Goal: Information Seeking & Learning: Learn about a topic

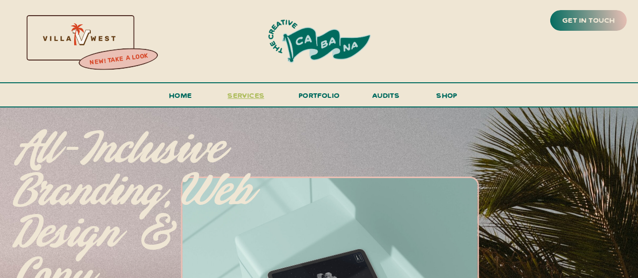
click at [231, 99] on span "services" at bounding box center [246, 95] width 37 height 10
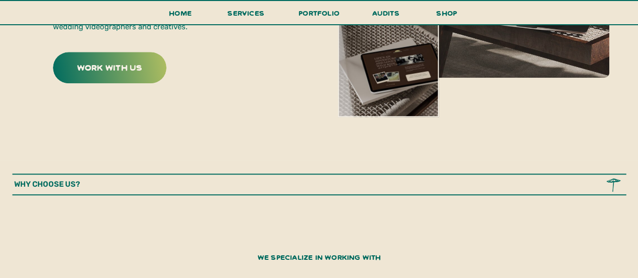
scroll to position [505, 0]
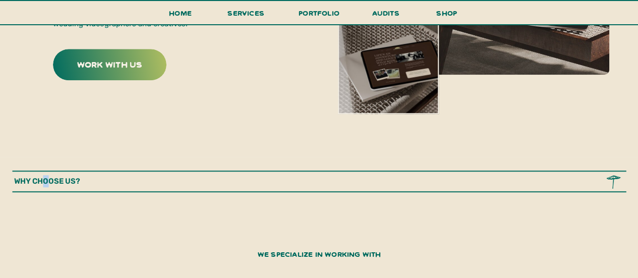
click at [46, 180] on p "why choose us?" at bounding box center [64, 181] width 101 height 13
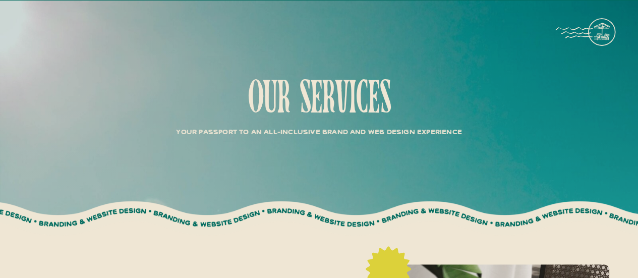
scroll to position [50, 0]
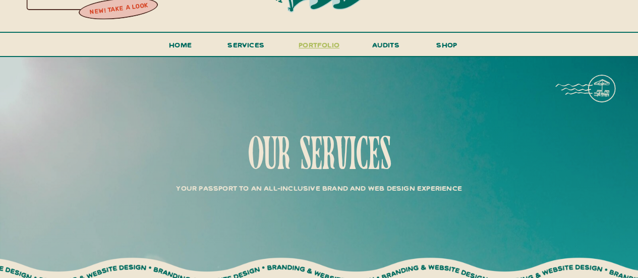
click at [307, 42] on h3 "portfolio" at bounding box center [319, 47] width 47 height 19
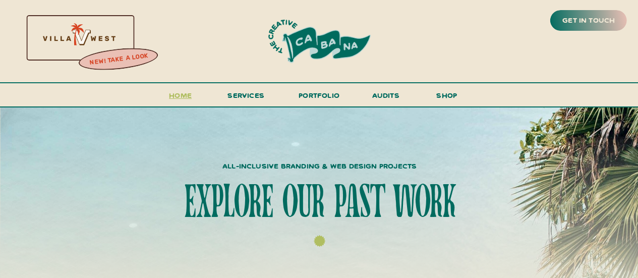
click at [174, 97] on h3 "Home" at bounding box center [180, 98] width 31 height 19
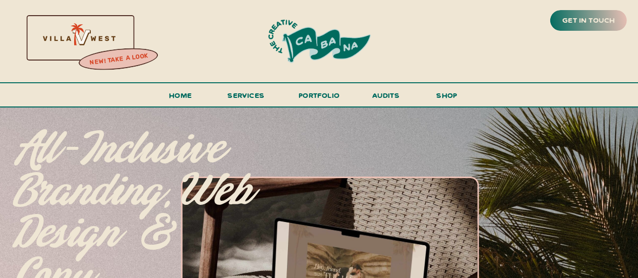
click at [251, 95] on span "services" at bounding box center [246, 95] width 37 height 10
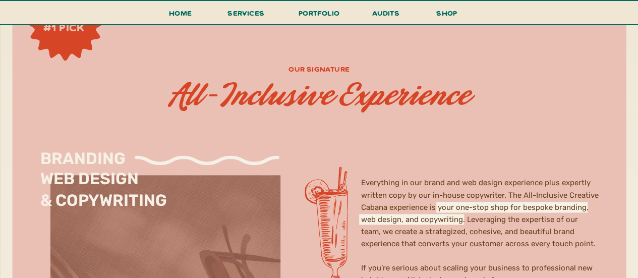
scroll to position [2636, 0]
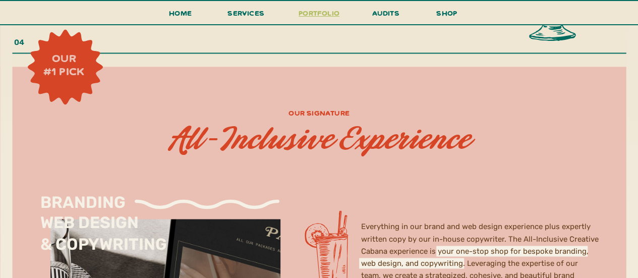
click at [314, 14] on h3 "portfolio" at bounding box center [319, 16] width 47 height 19
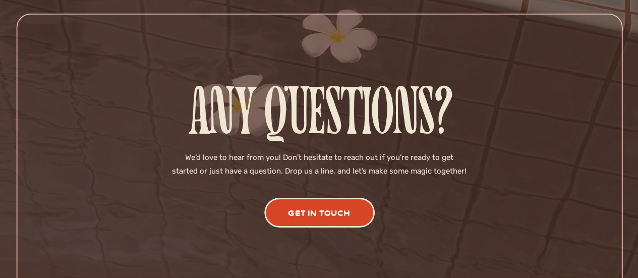
scroll to position [3559, 0]
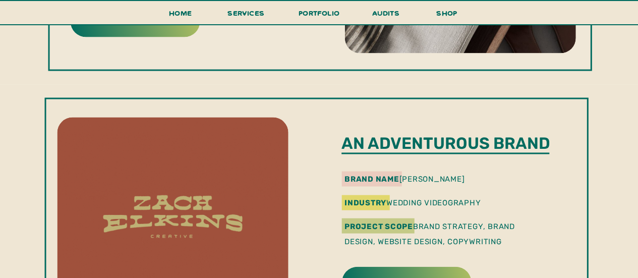
scroll to position [1161, 0]
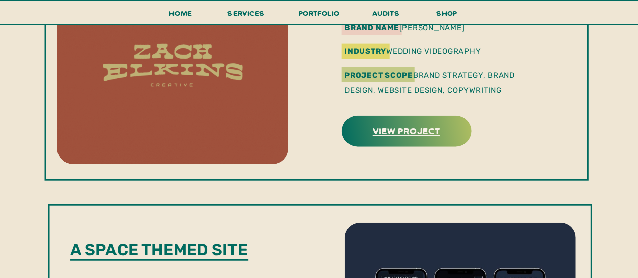
click at [439, 132] on h3 "view project" at bounding box center [406, 131] width 127 height 16
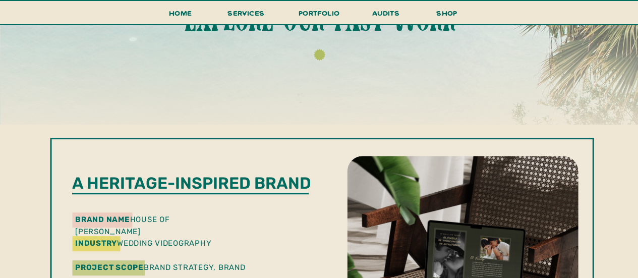
scroll to position [303, 0]
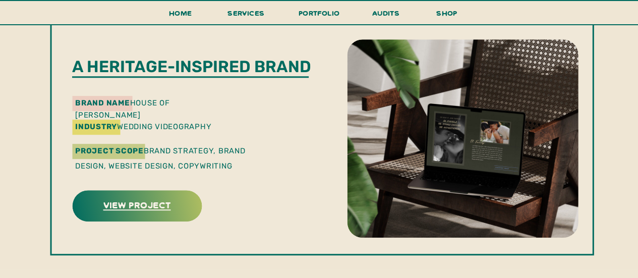
click at [143, 210] on h3 "view project" at bounding box center [137, 205] width 127 height 16
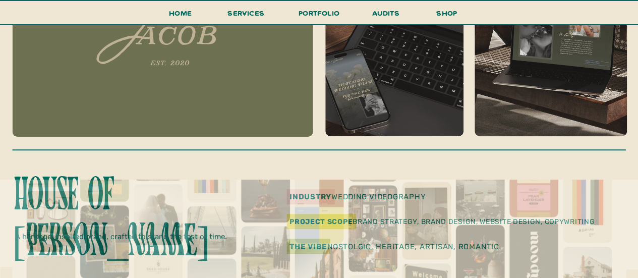
scroll to position [303, 0]
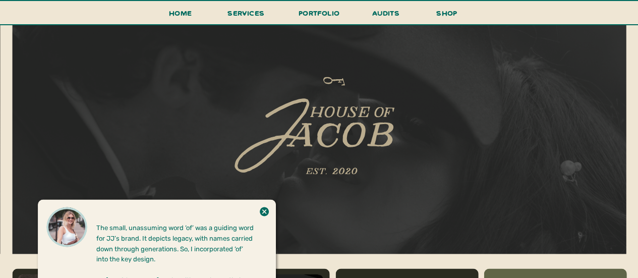
scroll to position [858, 0]
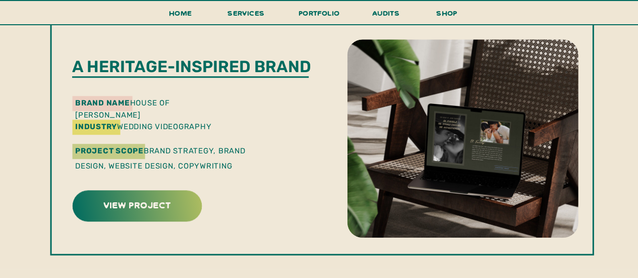
scroll to position [505, 0]
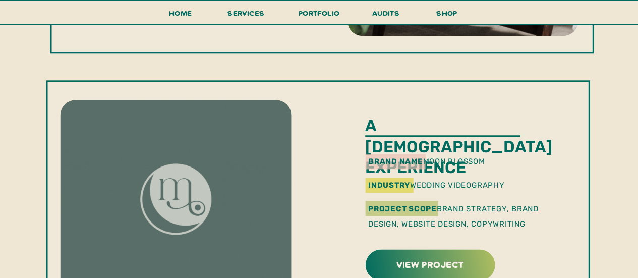
drag, startPoint x: 452, startPoint y: 130, endPoint x: 361, endPoint y: 148, distance: 92.6
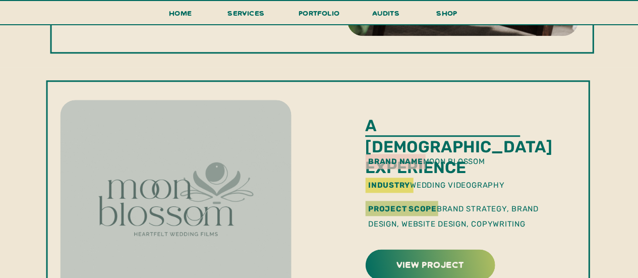
click at [361, 148] on div at bounding box center [318, 197] width 544 height 234
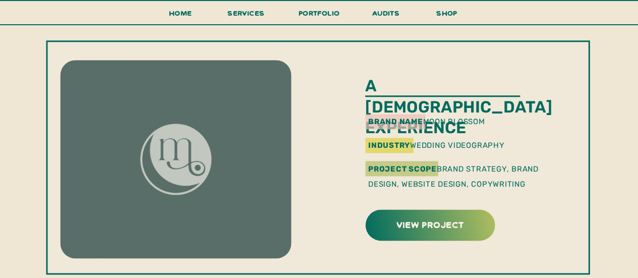
scroll to position [606, 0]
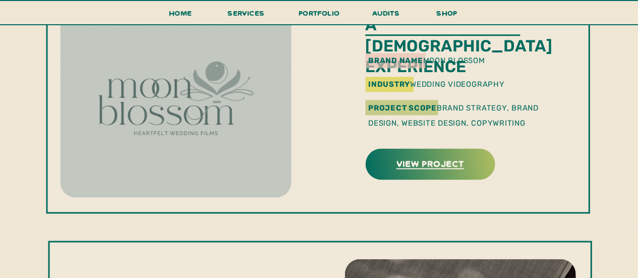
click at [420, 171] on h3 "view project" at bounding box center [430, 163] width 127 height 16
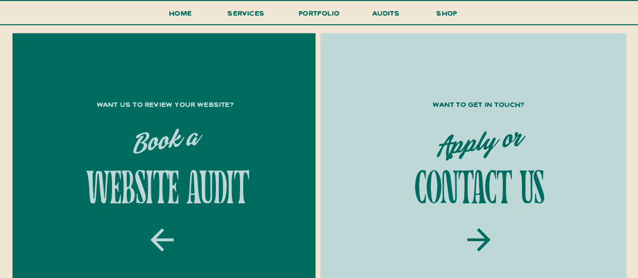
scroll to position [1615, 0]
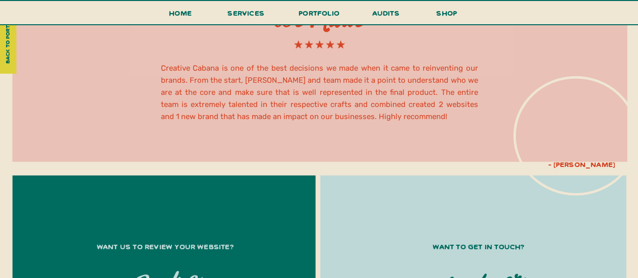
scroll to position [3482, 0]
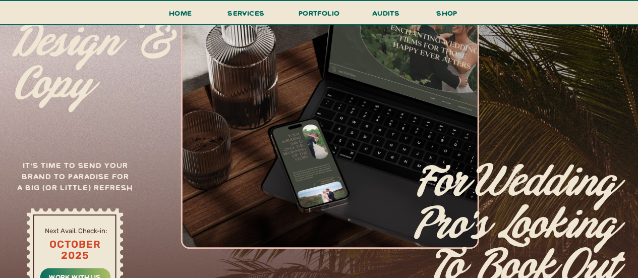
scroll to position [105, 0]
